Goal: Information Seeking & Learning: Learn about a topic

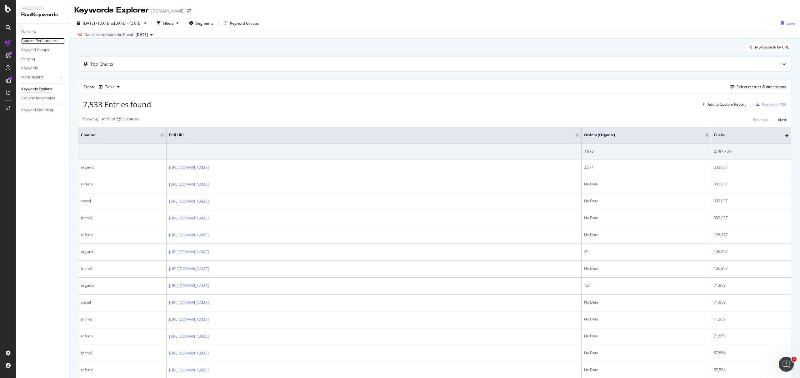
click at [45, 39] on div "Content Performance" at bounding box center [39, 41] width 36 height 7
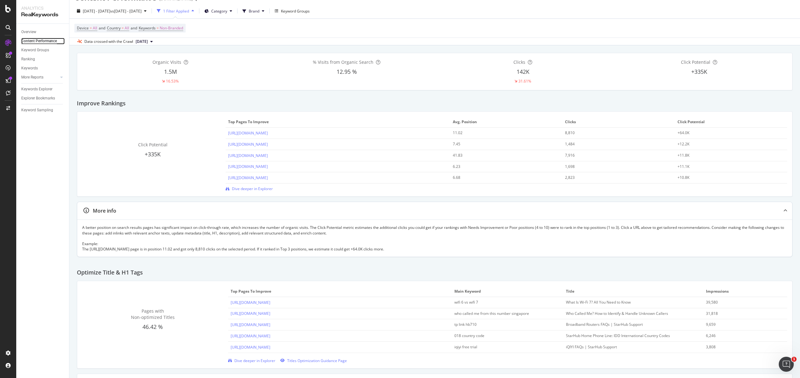
scroll to position [14, 0]
click at [171, 229] on div "A better position on search results pages has significant impact on click-throu…" at bounding box center [434, 236] width 705 height 27
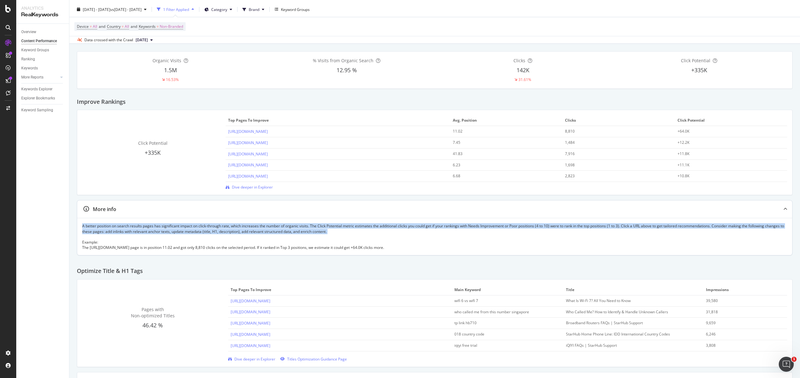
click at [171, 229] on div "A better position on search results pages has significant impact on click-throu…" at bounding box center [434, 236] width 705 height 27
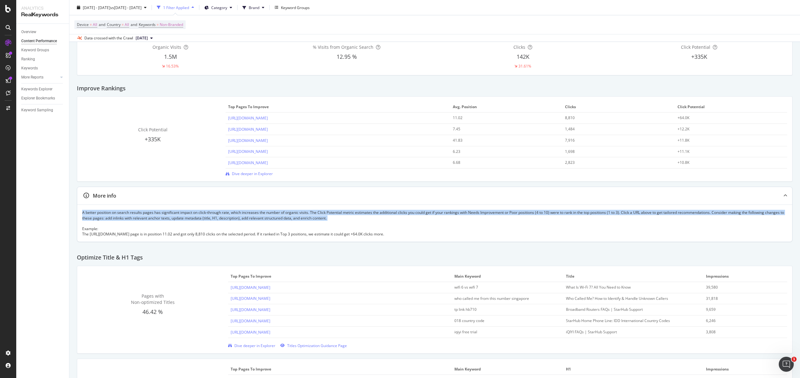
scroll to position [27, 0]
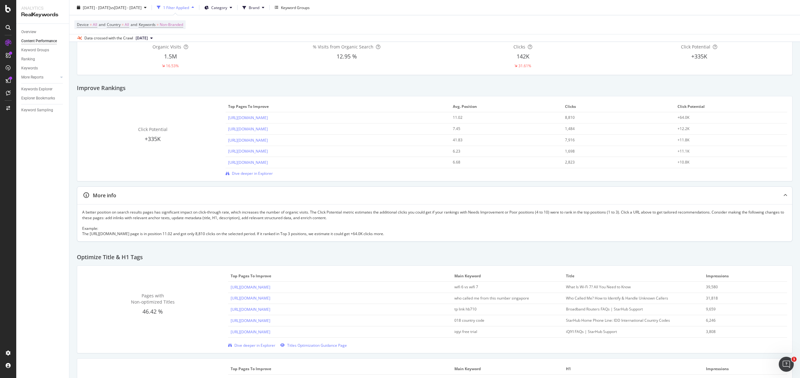
click at [161, 232] on div "A better position on search results pages has significant impact on click-throu…" at bounding box center [434, 222] width 705 height 27
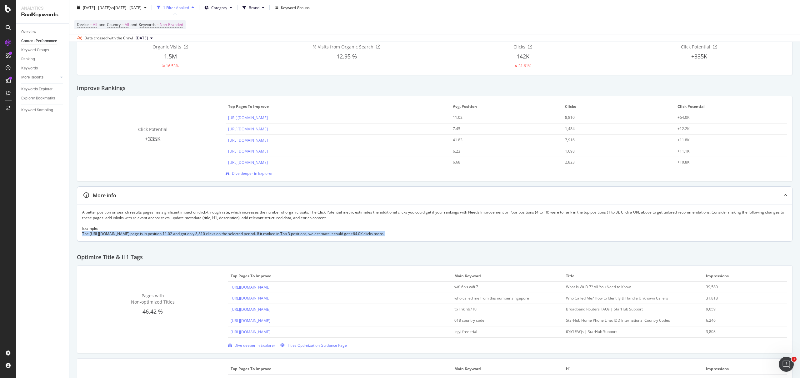
click at [161, 232] on div "A better position on search results pages has significant impact on click-throu…" at bounding box center [434, 222] width 705 height 27
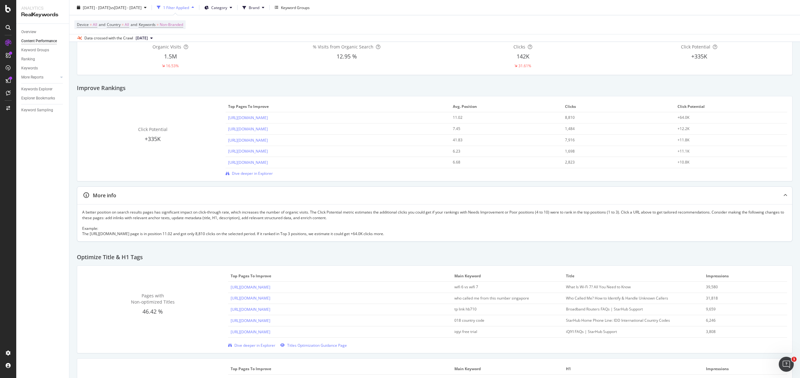
click at [255, 225] on div "A better position on search results pages has significant impact on click-throu…" at bounding box center [434, 222] width 705 height 27
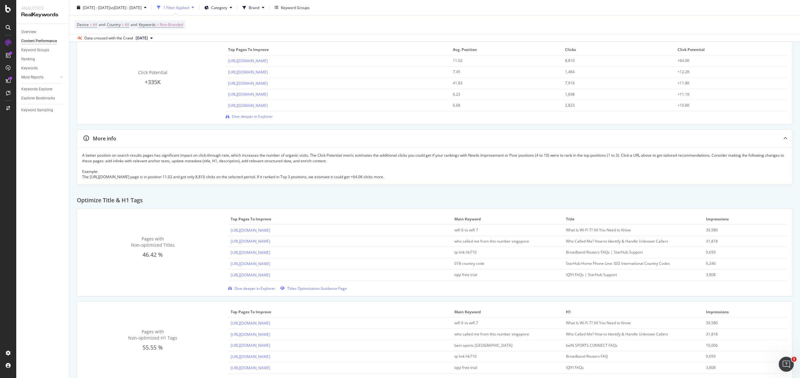
scroll to position [87, 0]
click at [325, 285] on span "Titles Optimization Guidance Page" at bounding box center [317, 285] width 60 height 5
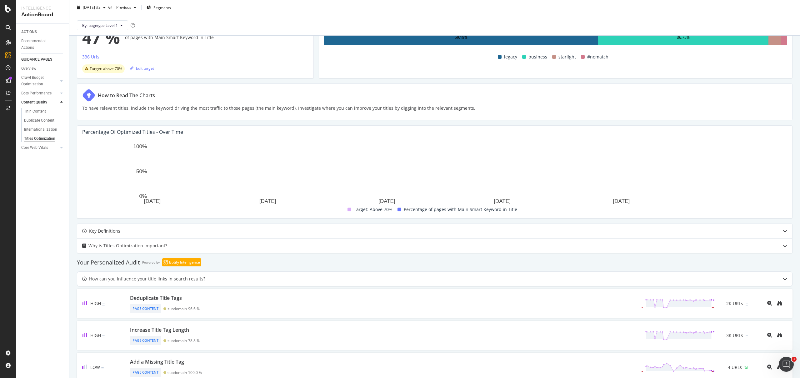
scroll to position [80, 0]
